Goal: Check status

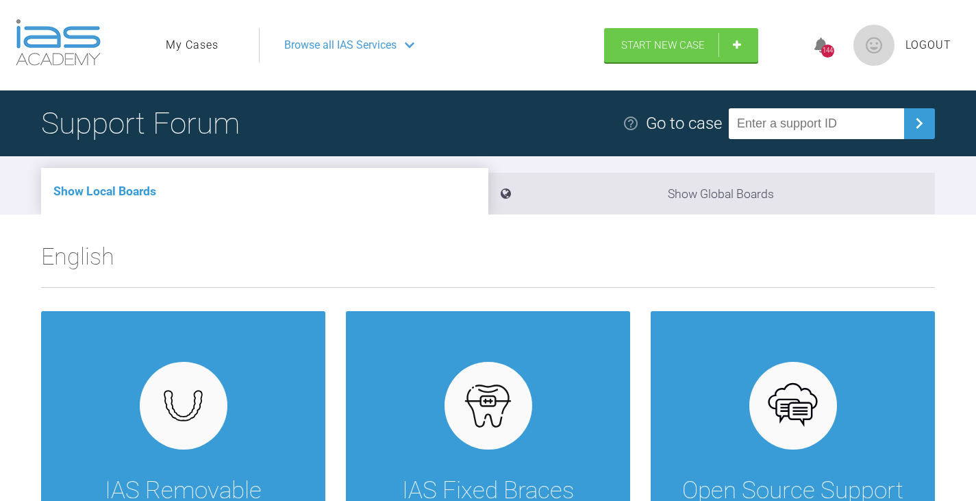
click at [340, 38] on span "Browse all IAS Services" at bounding box center [340, 45] width 112 height 18
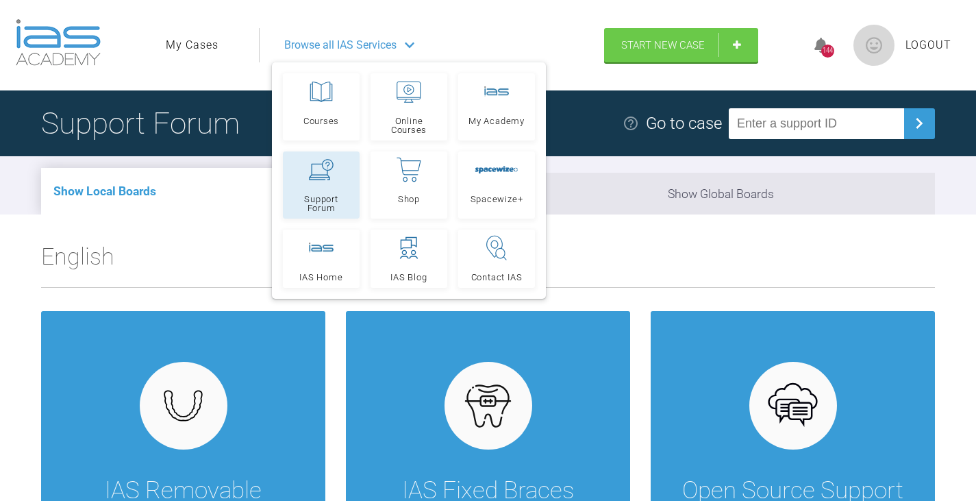
click at [325, 175] on icon at bounding box center [321, 169] width 25 height 21
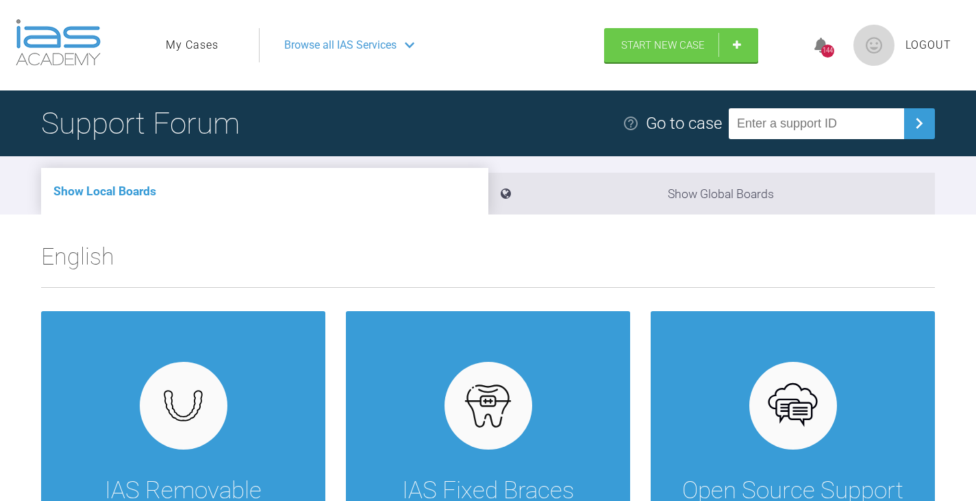
click at [191, 41] on link "My Cases" at bounding box center [192, 45] width 53 height 18
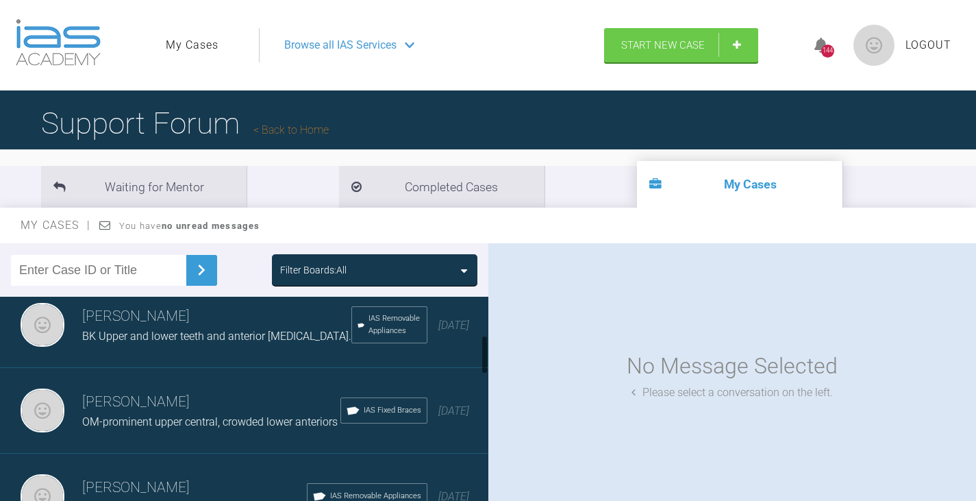
scroll to position [205, 0]
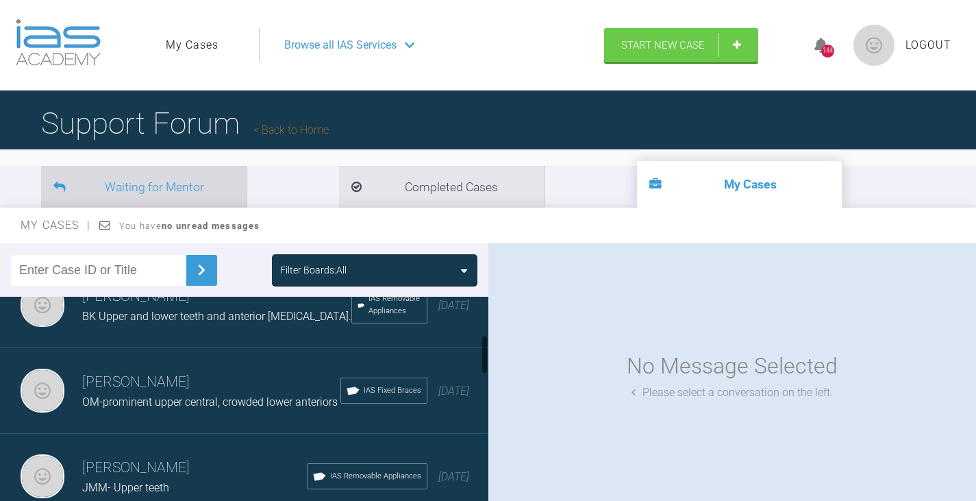
click at [173, 184] on li "Waiting for Mentor" at bounding box center [143, 187] width 205 height 42
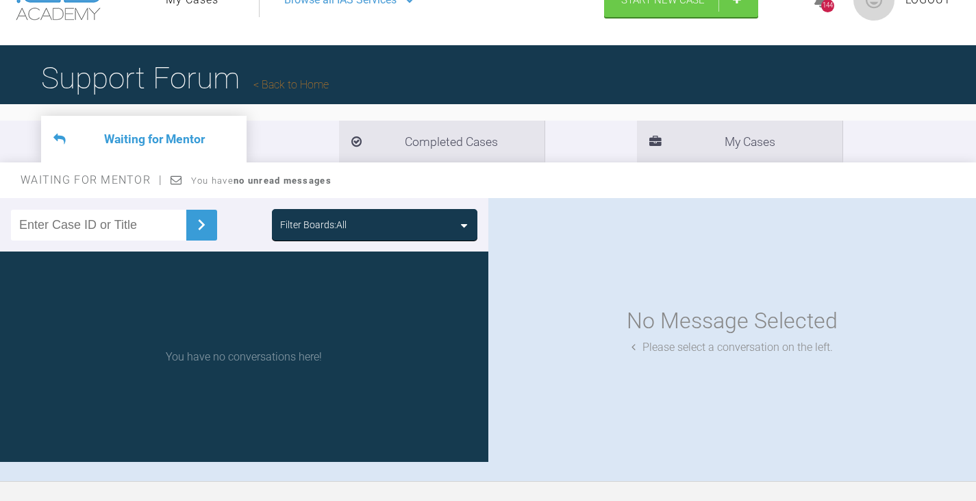
scroll to position [68, 0]
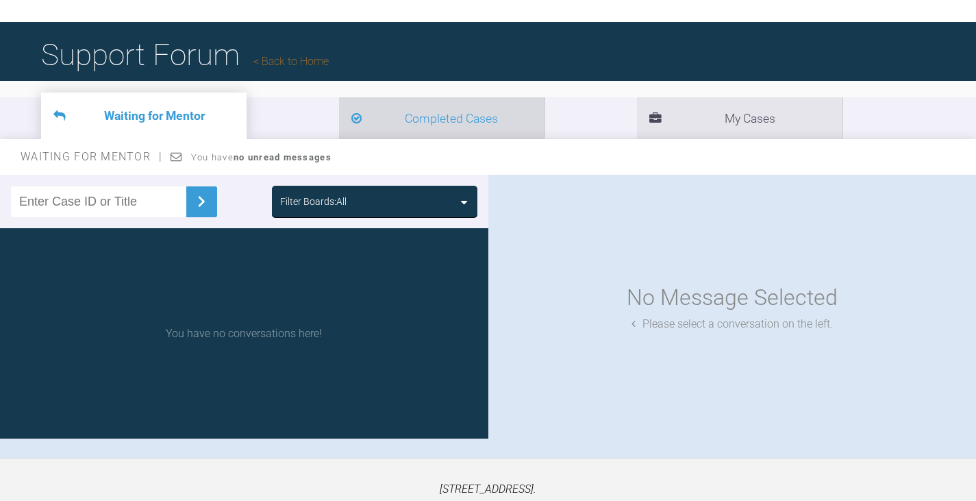
click at [343, 118] on li "Completed Cases" at bounding box center [441, 118] width 205 height 42
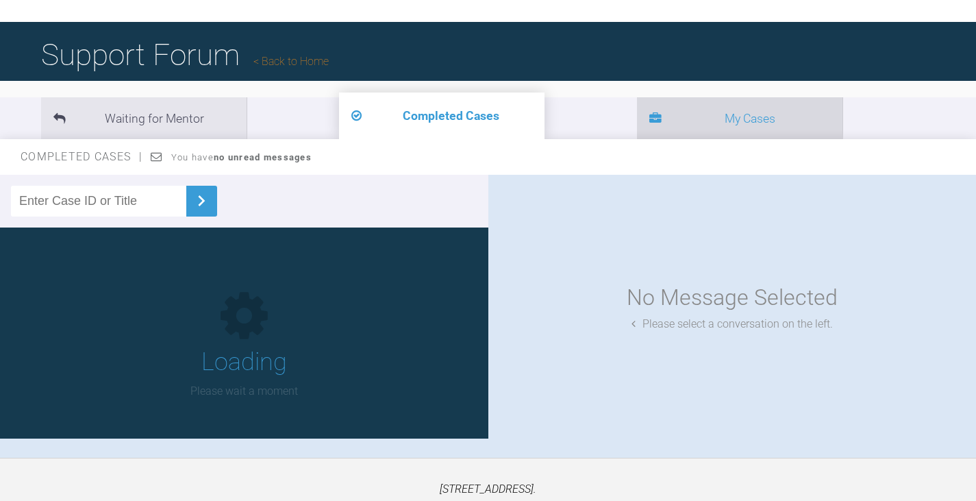
click at [637, 116] on li "My Cases" at bounding box center [739, 118] width 205 height 42
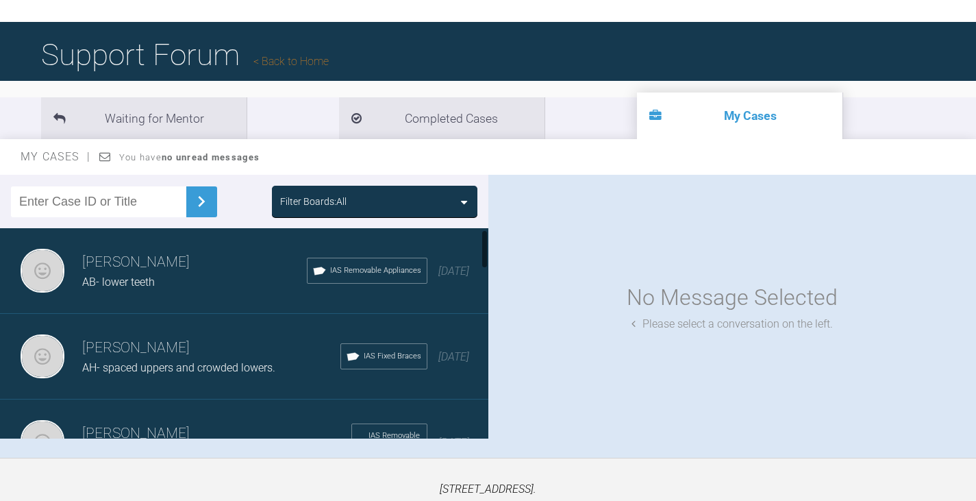
scroll to position [68, 0]
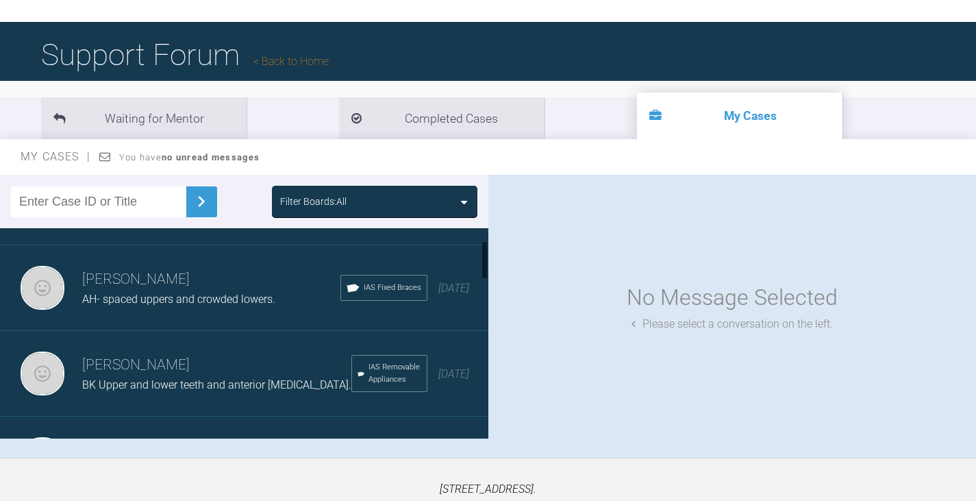
click at [142, 303] on span "AH- spaced uppers and crowded lowers." at bounding box center [178, 298] width 193 height 13
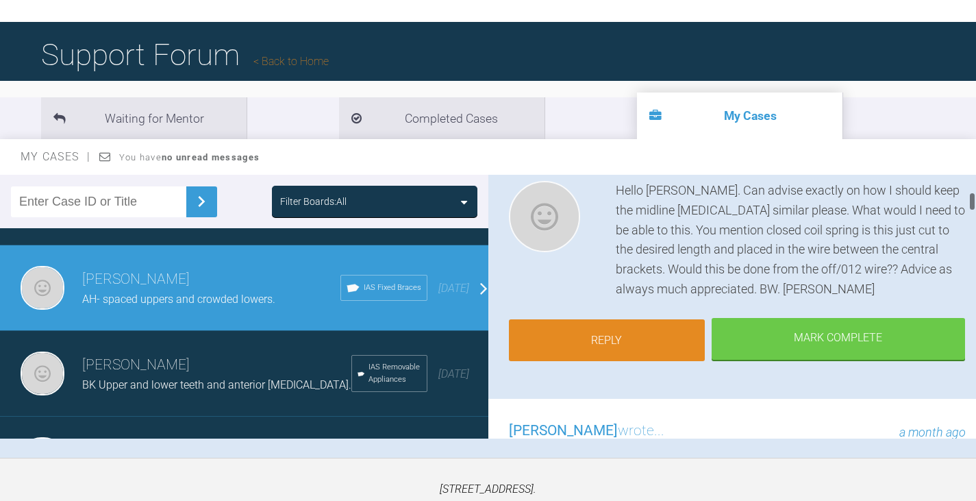
scroll to position [137, 0]
